Goal: Task Accomplishment & Management: Manage account settings

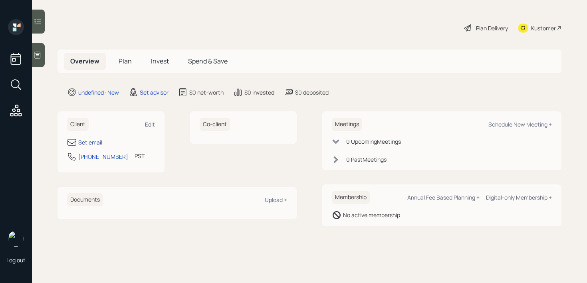
click at [95, 141] on div "Set email" at bounding box center [90, 142] width 24 height 8
select select "America/Los_Angeles"
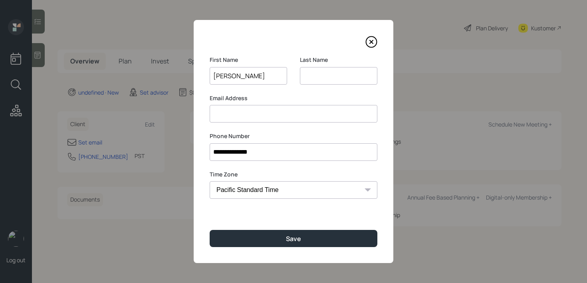
type input "[PERSON_NAME]"
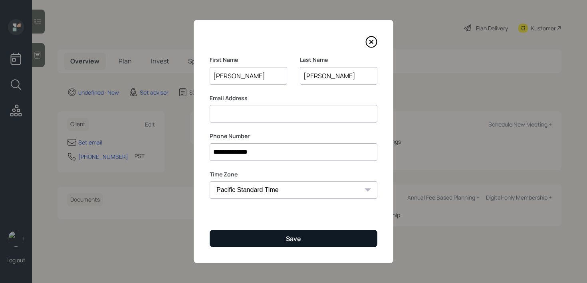
type input "[PERSON_NAME]"
click at [332, 233] on button "Save" at bounding box center [294, 238] width 168 height 17
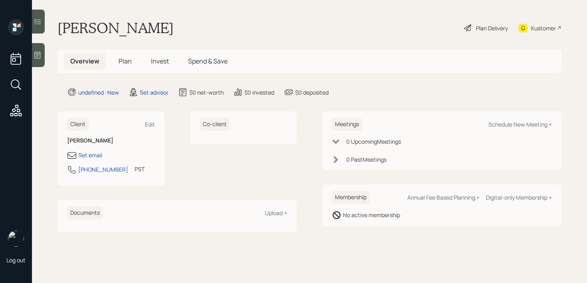
click at [42, 51] on div at bounding box center [38, 55] width 13 height 24
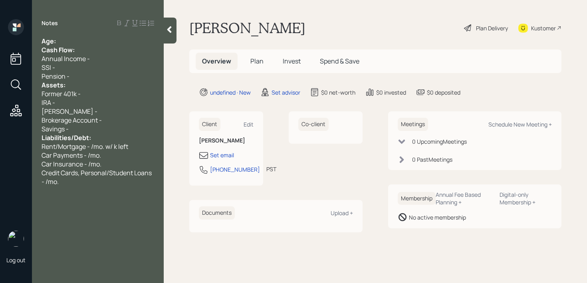
click at [115, 38] on div "Age:" at bounding box center [98, 41] width 113 height 9
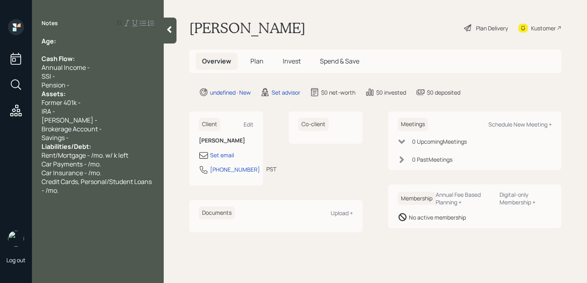
click at [91, 90] on div "Assets:" at bounding box center [98, 93] width 113 height 9
click at [91, 86] on div "Pension -" at bounding box center [98, 85] width 113 height 9
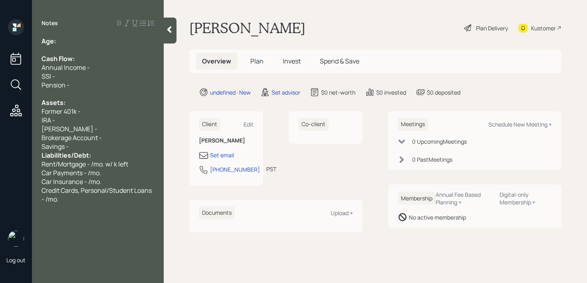
click at [91, 146] on div "Savings -" at bounding box center [98, 146] width 113 height 9
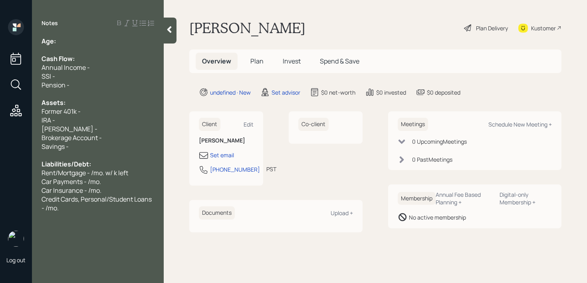
click at [93, 41] on div "Age:" at bounding box center [98, 41] width 113 height 9
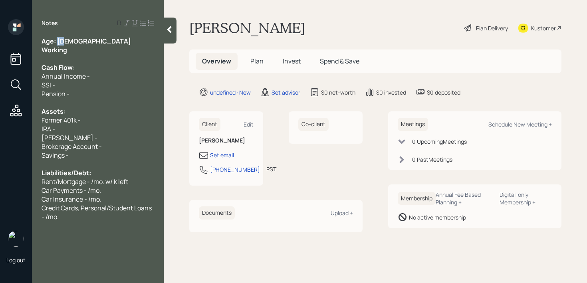
drag, startPoint x: 73, startPoint y: 42, endPoint x: 57, endPoint y: 42, distance: 15.6
click at [57, 42] on div "Age: [DEMOGRAPHIC_DATA]" at bounding box center [98, 41] width 113 height 9
click at [80, 51] on div "Working" at bounding box center [98, 50] width 113 height 9
drag, startPoint x: 65, startPoint y: 52, endPoint x: 42, endPoint y: 52, distance: 23.2
click at [42, 52] on div "Working" at bounding box center [98, 50] width 113 height 9
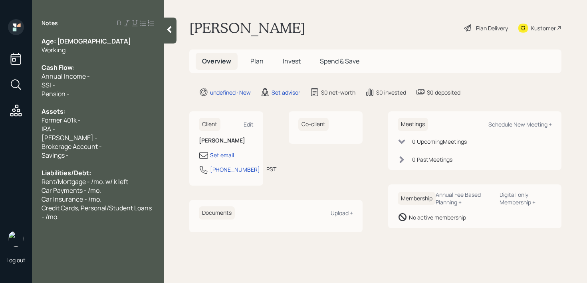
click at [69, 40] on div "Age: [DEMOGRAPHIC_DATA]" at bounding box center [98, 41] width 113 height 9
drag, startPoint x: 69, startPoint y: 40, endPoint x: 59, endPoint y: 40, distance: 9.6
click at [59, 40] on div "Age: [DEMOGRAPHIC_DATA]" at bounding box center [98, 41] width 113 height 9
click at [82, 54] on div at bounding box center [98, 58] width 113 height 9
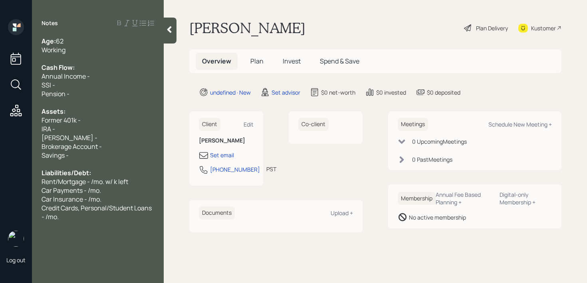
click at [83, 51] on div "Working" at bounding box center [98, 50] width 113 height 9
click at [100, 67] on div "Cash Flow:" at bounding box center [98, 67] width 113 height 9
click at [100, 76] on div "Annual Income -" at bounding box center [98, 76] width 113 height 9
click at [76, 87] on div "SSI -" at bounding box center [98, 85] width 113 height 9
drag, startPoint x: 86, startPoint y: 86, endPoint x: 0, endPoint y: 86, distance: 85.9
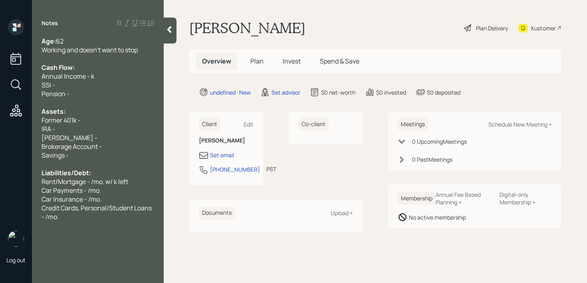
click at [0, 86] on div "Log out Notes Age: [DEMOGRAPHIC_DATA] Working and doesn't want to stop Cash Flo…" at bounding box center [293, 141] width 587 height 283
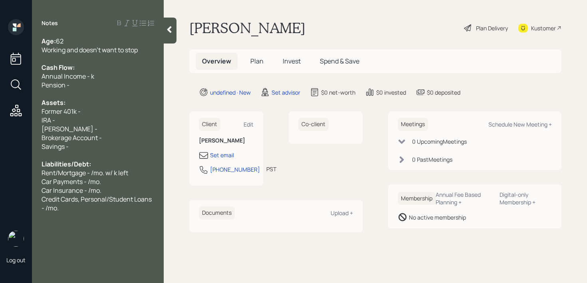
drag, startPoint x: 80, startPoint y: 84, endPoint x: 17, endPoint y: 84, distance: 63.1
click at [28, 84] on div "Log out Notes Age: [DEMOGRAPHIC_DATA] Working and doesn't want to stop Cash Flo…" at bounding box center [293, 141] width 587 height 283
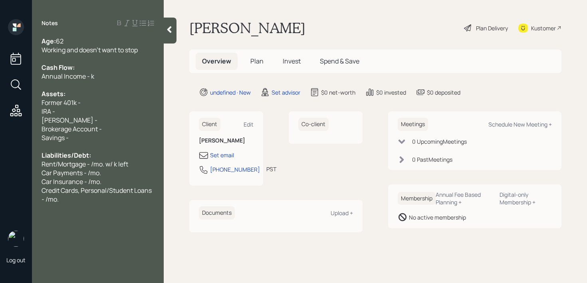
click at [109, 116] on div "[PERSON_NAME] -" at bounding box center [98, 120] width 113 height 9
click at [112, 130] on div "Brokerage Account -" at bounding box center [98, 129] width 113 height 9
click at [141, 52] on div "Working and doesn't want to stop" at bounding box center [98, 50] width 113 height 9
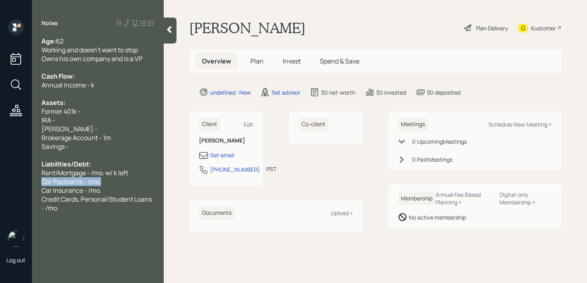
drag, startPoint x: 109, startPoint y: 183, endPoint x: 0, endPoint y: 183, distance: 109.0
click at [0, 183] on div "Log out Notes Age: [DEMOGRAPHIC_DATA] Working and doesn't want to stop Owns his…" at bounding box center [293, 141] width 587 height 283
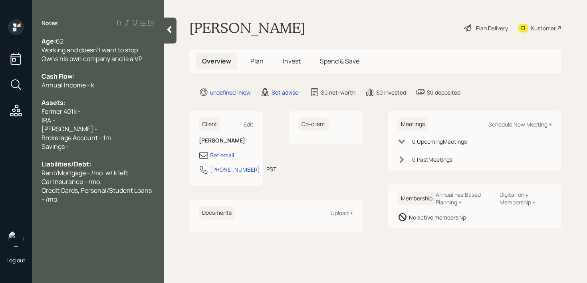
click at [144, 181] on div "Car Insurance - /mo." at bounding box center [98, 181] width 113 height 9
drag, startPoint x: 57, startPoint y: 172, endPoint x: 40, endPoint y: 172, distance: 16.4
click at [43, 172] on span "Rent/Mortgage - /mo. w/ k left" at bounding box center [85, 173] width 87 height 9
drag, startPoint x: 118, startPoint y: 173, endPoint x: 0, endPoint y: 184, distance: 118.7
click at [0, 184] on div "Log out Notes Age: [DEMOGRAPHIC_DATA] Working and doesn't want to stop Owns his…" at bounding box center [293, 141] width 587 height 283
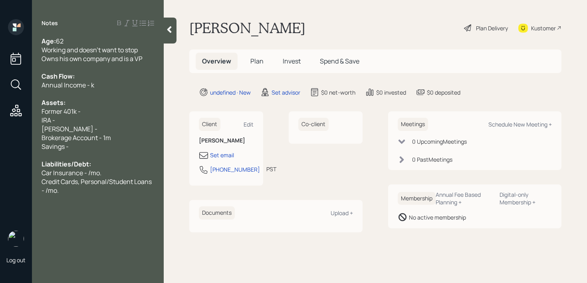
click at [149, 54] on div "Owns his own company and is a VP" at bounding box center [98, 58] width 113 height 9
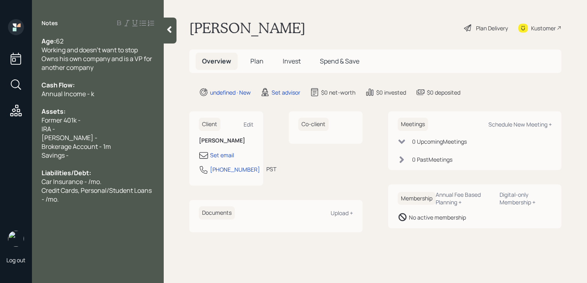
click at [98, 136] on div "[PERSON_NAME] -" at bounding box center [98, 137] width 113 height 9
click at [96, 123] on div "Former 401k -" at bounding box center [98, 120] width 113 height 9
click at [77, 133] on div "[PERSON_NAME] -" at bounding box center [98, 137] width 113 height 9
click at [77, 127] on div "IRA -" at bounding box center [98, 129] width 113 height 9
click at [102, 131] on div "Simple IRA -" at bounding box center [98, 129] width 113 height 9
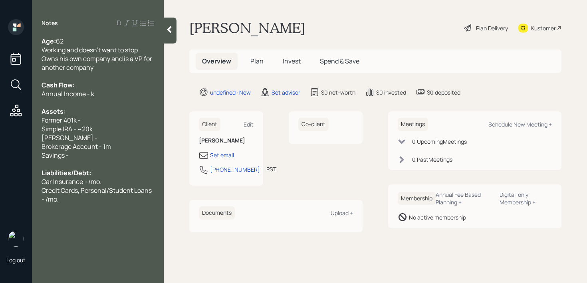
click at [102, 130] on div "Simple IRA - ~20k" at bounding box center [98, 129] width 113 height 9
click at [94, 133] on div "Simple IRA - ~20k" at bounding box center [98, 129] width 113 height 9
drag, startPoint x: 96, startPoint y: 135, endPoint x: 68, endPoint y: 134, distance: 28.0
click at [77, 135] on div "[PERSON_NAME] -" at bounding box center [98, 137] width 113 height 9
click at [103, 107] on div "Assets:" at bounding box center [98, 111] width 113 height 9
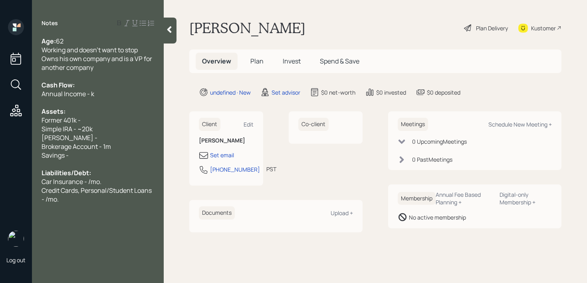
click at [103, 120] on div "Former 401k -" at bounding box center [98, 120] width 113 height 9
drag, startPoint x: 69, startPoint y: 120, endPoint x: 0, endPoint y: 120, distance: 69.1
click at [0, 120] on div "Log out Notes Age: [DEMOGRAPHIC_DATA] Working and doesn't want to stop Owns his…" at bounding box center [293, 141] width 587 height 283
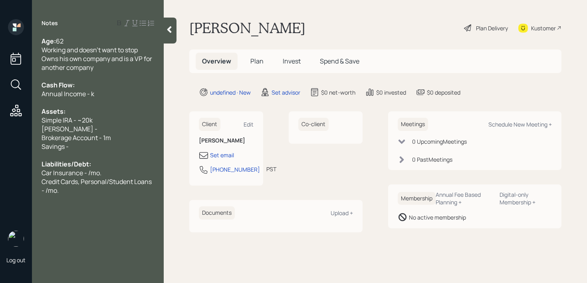
click at [115, 136] on div "Brokerage Account - 1m" at bounding box center [98, 137] width 113 height 9
drag, startPoint x: 117, startPoint y: 132, endPoint x: 0, endPoint y: 130, distance: 117.4
click at [0, 131] on div "Log out Notes Age: [DEMOGRAPHIC_DATA] Working and doesn't want to stop Owns his…" at bounding box center [293, 141] width 587 height 283
click at [104, 138] on span "Brokerage Account - 1m" at bounding box center [76, 137] width 69 height 9
click at [111, 151] on div at bounding box center [98, 155] width 113 height 9
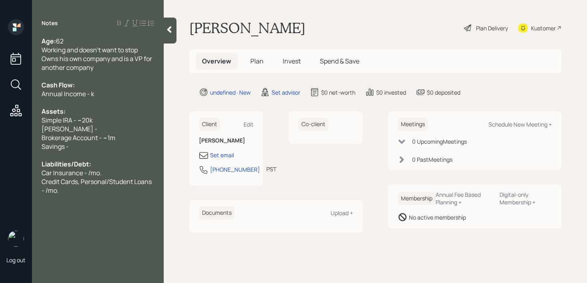
click at [112, 138] on span "Brokerage Account - ~1m" at bounding box center [79, 137] width 74 height 9
click at [123, 136] on div "Brokerage Account - ~1m" at bounding box center [98, 137] width 113 height 9
click at [128, 136] on div "Brokerage Account - ~1m" at bounding box center [98, 137] width 113 height 9
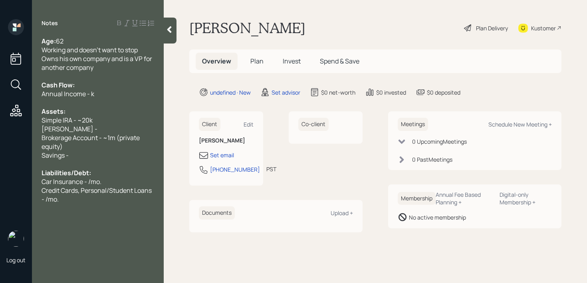
click at [95, 149] on div "Brokerage Account - ~1m (private equity)" at bounding box center [98, 142] width 113 height 18
click at [95, 155] on div "Savings -" at bounding box center [98, 155] width 113 height 9
drag, startPoint x: 92, startPoint y: 130, endPoint x: 16, endPoint y: 130, distance: 75.9
click at [16, 130] on div "Log out Notes Age: [DEMOGRAPHIC_DATA] Working and doesn't want to stop Owns his…" at bounding box center [293, 141] width 587 height 283
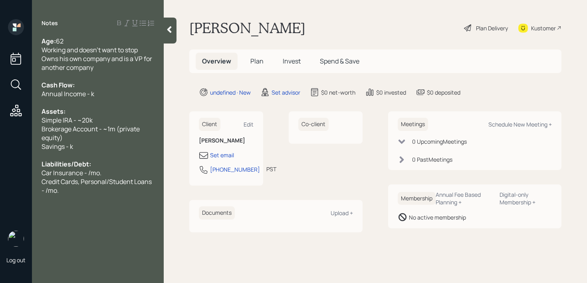
click at [72, 142] on span "Savings - k" at bounding box center [58, 146] width 32 height 9
click at [79, 143] on div "Savings - k" at bounding box center [98, 146] width 113 height 9
click at [128, 148] on div "Savings - 100k" at bounding box center [98, 146] width 113 height 9
click at [91, 169] on span "Car Insurance - /mo." at bounding box center [72, 173] width 60 height 9
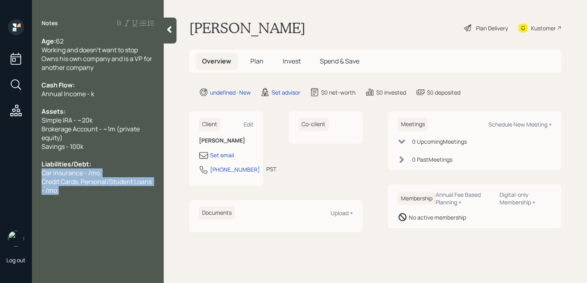
drag, startPoint x: 78, startPoint y: 188, endPoint x: 36, endPoint y: 173, distance: 44.2
click at [36, 173] on div "Age: [DEMOGRAPHIC_DATA] Working and doesn't want to stop Owns his own company a…" at bounding box center [98, 116] width 132 height 158
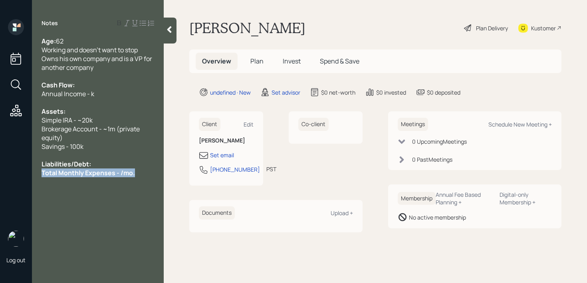
drag, startPoint x: 143, startPoint y: 175, endPoint x: 0, endPoint y: 175, distance: 142.6
click at [0, 175] on div "Log out Notes Age: [DEMOGRAPHIC_DATA] Working and doesn't want to stop Owns his…" at bounding box center [293, 141] width 587 height 283
click at [98, 183] on div "Notes Age: [DEMOGRAPHIC_DATA] Working and doesn't want to stop Owns his own com…" at bounding box center [98, 146] width 132 height 254
click at [117, 175] on span "Total Monthly Expenses - /mo." at bounding box center [85, 173] width 87 height 9
click at [151, 171] on div "Total Monthly Expenses - 1.5k/mo." at bounding box center [98, 173] width 113 height 9
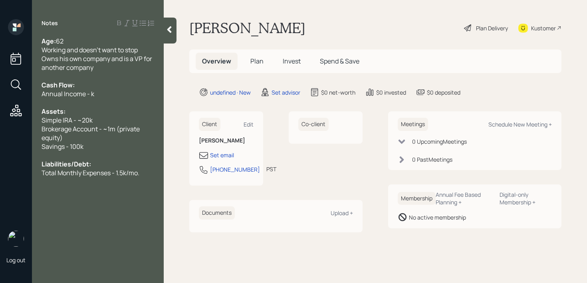
click at [93, 101] on div at bounding box center [98, 102] width 113 height 9
click at [92, 95] on span "Annual Income - k" at bounding box center [68, 93] width 53 height 9
click at [126, 174] on span "Total Monthly Expenses - 1.5k/mo." at bounding box center [91, 173] width 98 height 9
click at [100, 78] on div at bounding box center [98, 76] width 113 height 9
click at [96, 91] on div "Annual Income - k" at bounding box center [98, 93] width 113 height 9
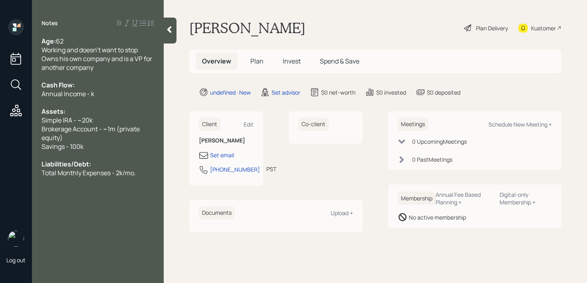
click at [89, 91] on span "Annual Income - k" at bounding box center [68, 93] width 53 height 9
click at [153, 50] on div "Working and doesn't want to stop" at bounding box center [98, 50] width 113 height 9
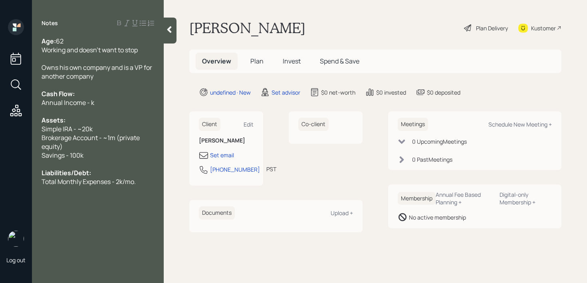
click at [105, 104] on div "Annual Income - k" at bounding box center [98, 102] width 113 height 9
click at [114, 192] on div at bounding box center [98, 190] width 113 height 9
click at [139, 190] on div at bounding box center [98, 190] width 113 height 9
click at [141, 178] on div "Total Monthly Expenses - 2k/mo." at bounding box center [98, 181] width 113 height 9
click at [137, 102] on span "Annual Income w/ investments - 700k" at bounding box center [97, 102] width 110 height 9
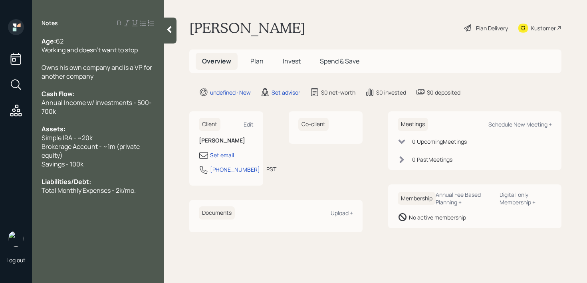
click at [149, 101] on span "Annual Income w/ investments - 500-700k" at bounding box center [97, 107] width 110 height 18
click at [146, 198] on div at bounding box center [98, 199] width 113 height 9
click at [146, 193] on div "Total Monthly Expenses - 2k/mo." at bounding box center [98, 190] width 113 height 9
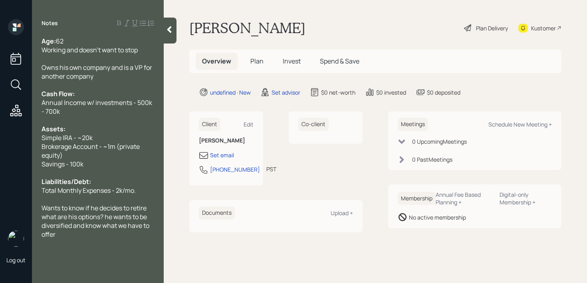
click at [130, 143] on span "Brokerage Account - ~1m (private equity)" at bounding box center [91, 151] width 99 height 18
click at [130, 148] on span "Brokerage Account - ~1m (private equity)" at bounding box center [91, 151] width 99 height 18
click at [110, 232] on div "Wants to know if he decides to retire what are his options? he wants to be dive…" at bounding box center [98, 221] width 113 height 35
click at [175, 34] on div at bounding box center [170, 31] width 13 height 26
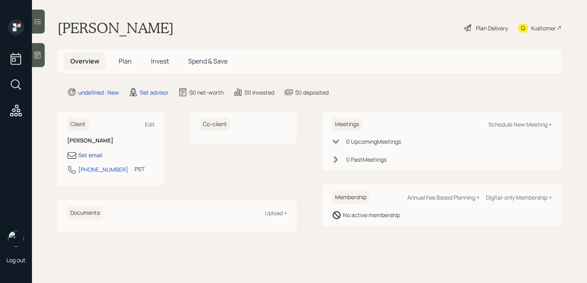
click at [92, 156] on div "Set email" at bounding box center [90, 155] width 24 height 8
select select "America/Los_Angeles"
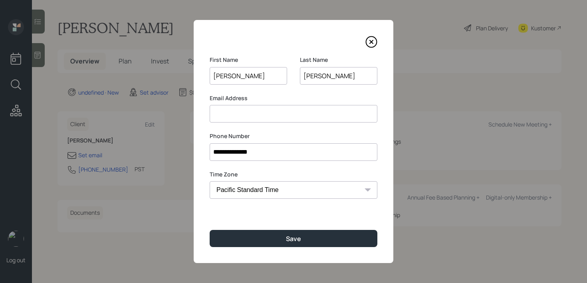
click at [290, 119] on input at bounding box center [294, 114] width 168 height 18
drag, startPoint x: 227, startPoint y: 114, endPoint x: 157, endPoint y: 114, distance: 70.3
click at [157, 114] on div "**********" at bounding box center [293, 141] width 587 height 283
click at [273, 116] on input "[EMAIL_ADDRESS][DOMAIN_NAME]" at bounding box center [294, 114] width 168 height 18
click at [299, 115] on input "[EMAIL_ADDRESS][DOMAIN_NAME]" at bounding box center [294, 114] width 168 height 18
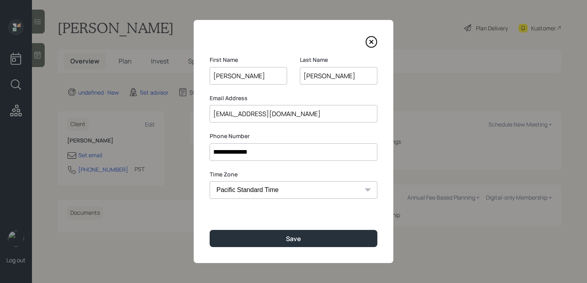
click at [304, 114] on input "[EMAIL_ADDRESS][DOMAIN_NAME]" at bounding box center [294, 114] width 168 height 18
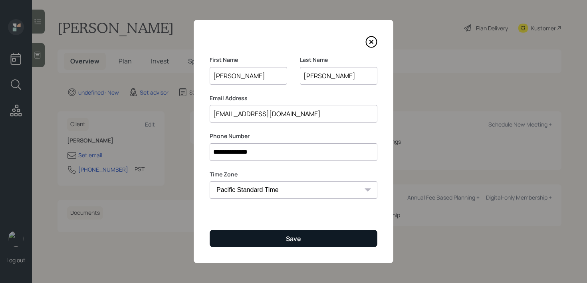
type input "[EMAIL_ADDRESS][DOMAIN_NAME]"
click at [269, 230] on button "Save" at bounding box center [294, 238] width 168 height 17
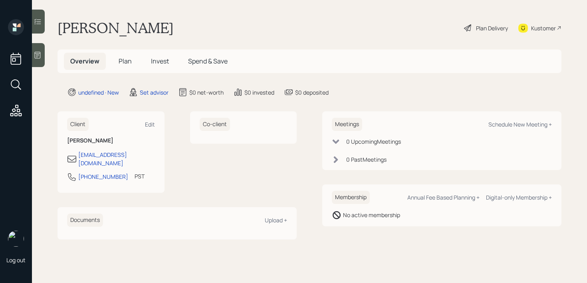
click at [509, 128] on div "Meetings Schedule New Meeting +" at bounding box center [442, 124] width 220 height 13
click at [510, 127] on div "Schedule New Meeting +" at bounding box center [519, 125] width 63 height 8
select select "round-[PERSON_NAME]"
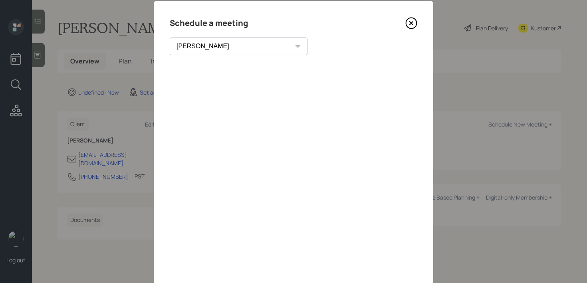
scroll to position [17, 0]
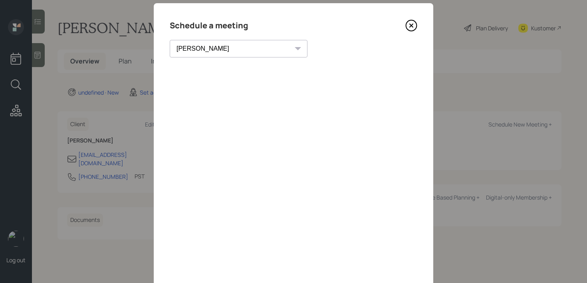
click at [411, 28] on icon at bounding box center [411, 26] width 12 height 12
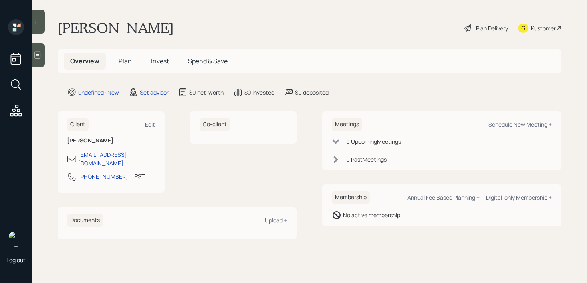
click at [42, 60] on div at bounding box center [38, 55] width 13 height 24
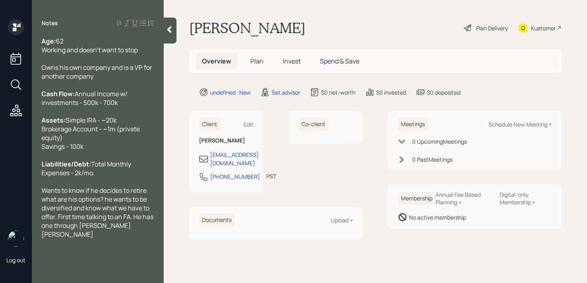
click at [91, 142] on span "Simple IRA - ~20k Brokerage Account - ~1m (private equity) Savings - 100k" at bounding box center [91, 133] width 99 height 35
click at [81, 239] on span "Wants to know if he decides to retire what are his options? he wants to be dive…" at bounding box center [98, 212] width 113 height 53
click at [535, 31] on div "Kustomer" at bounding box center [543, 28] width 25 height 8
click at [107, 216] on span "Wants to know if he decides to retire what are his options? he wants to be dive…" at bounding box center [98, 212] width 113 height 53
click at [125, 239] on div "Wants to know if he decides to retire what are his options? He wants to be dive…" at bounding box center [98, 212] width 113 height 53
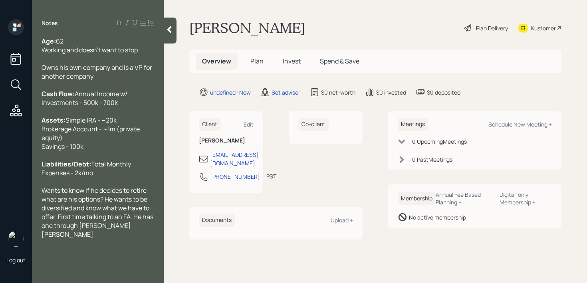
click at [60, 236] on span "Wants to know if he decides to retire what are his options? He wants to be dive…" at bounding box center [98, 212] width 113 height 53
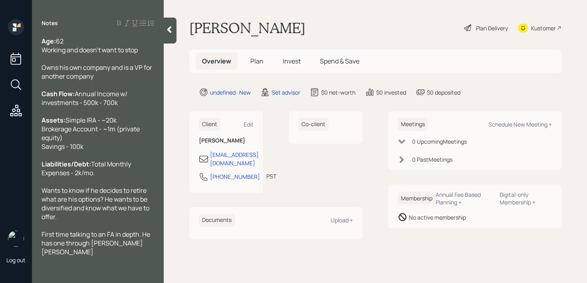
click at [134, 256] on div "First time talking to an FA in depth. He has one through [PERSON_NAME] [PERSON_…" at bounding box center [98, 243] width 113 height 26
click at [118, 135] on div "Assets: Simple IRA - ~20k Brokerage Account - ~1m (private equity) Savings - 10…" at bounding box center [98, 132] width 113 height 35
click at [118, 137] on div "Assets: Simple IRA - ~20k Brokerage Account - ~1m (private equity) Savings - 10…" at bounding box center [98, 132] width 113 height 35
click at [114, 122] on div "Assets: Simple IRA - ~20k Brokerage Account - ~1m (private equity) Savings - 10…" at bounding box center [98, 132] width 113 height 35
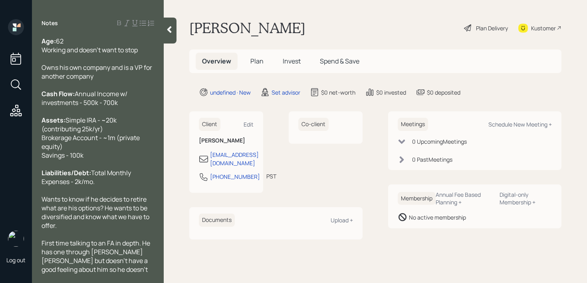
scroll to position [26, 0]
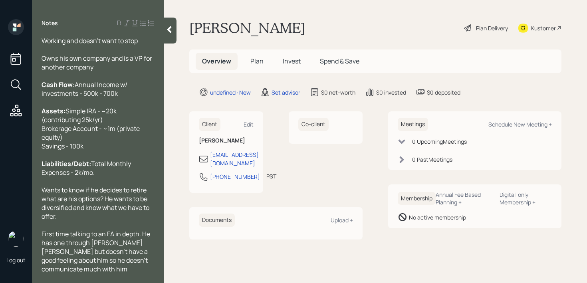
click at [78, 270] on div "First time talking to an FA in depth. He has one through [PERSON_NAME] [PERSON_…" at bounding box center [98, 252] width 113 height 44
click at [71, 214] on div "Wants to know if he decides to retire what are his options? He wants to be dive…" at bounding box center [98, 203] width 113 height 35
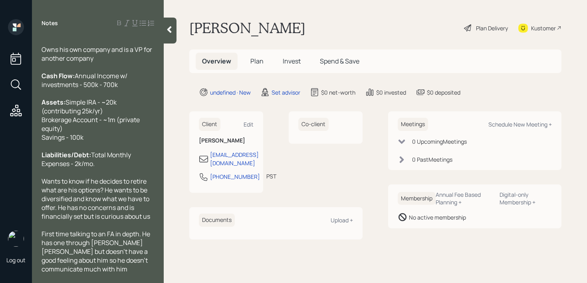
click at [175, 27] on div at bounding box center [170, 31] width 13 height 26
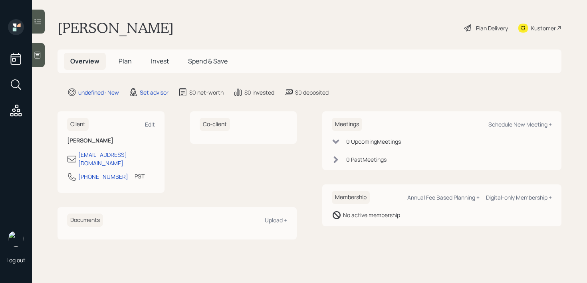
click at [245, 13] on main "[PERSON_NAME] Plan Delivery Kustomer Overview Plan Invest Spend & Save undefine…" at bounding box center [309, 141] width 555 height 283
